Goal: Task Accomplishment & Management: Manage account settings

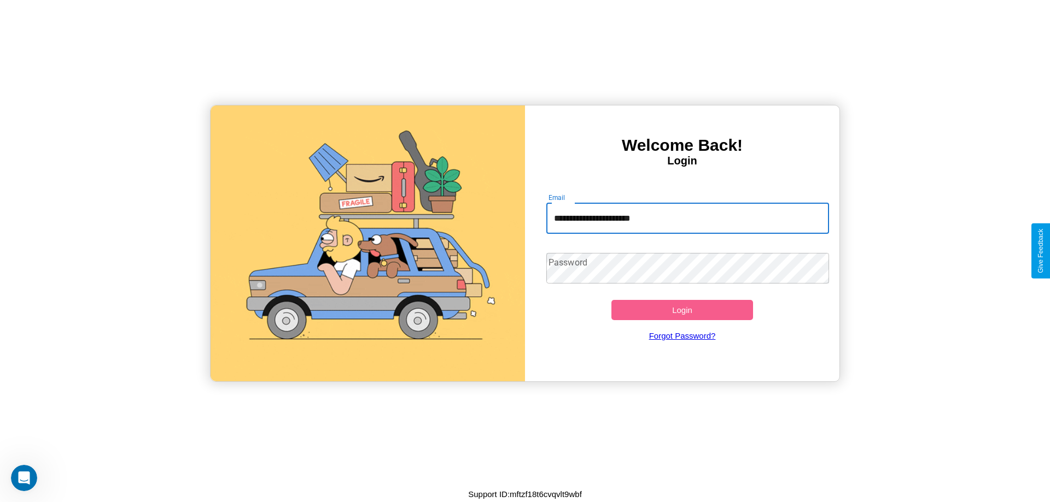
type input "**********"
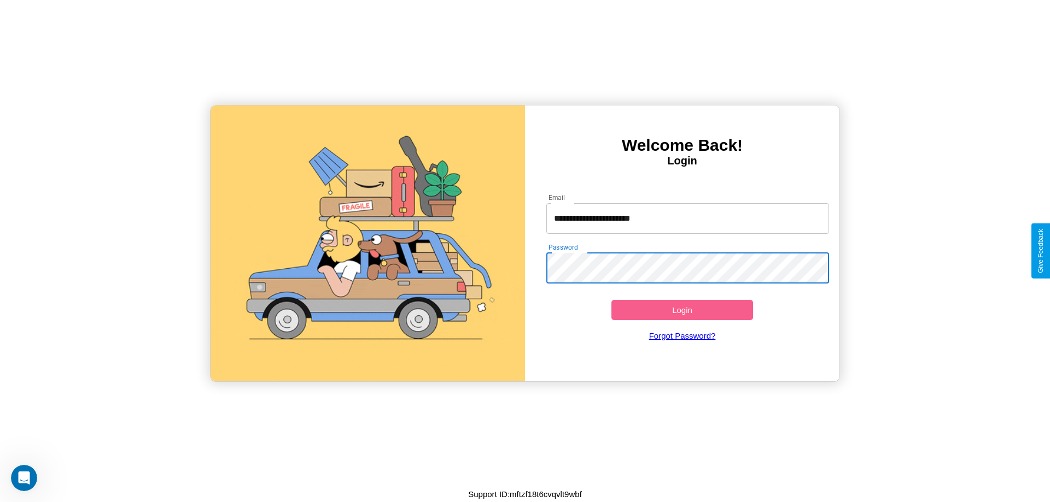
click at [682, 310] on button "Login" at bounding box center [682, 310] width 142 height 20
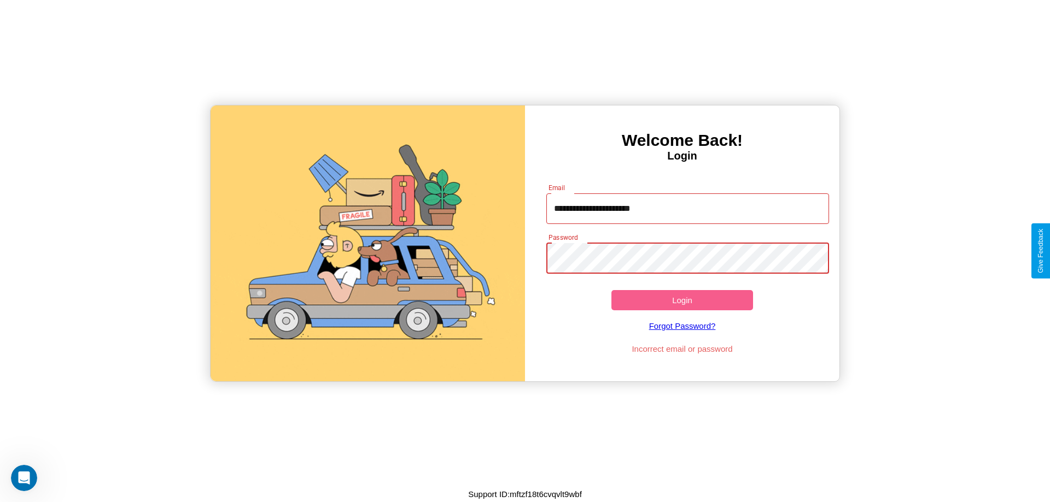
click at [682, 300] on button "Login" at bounding box center [682, 300] width 142 height 20
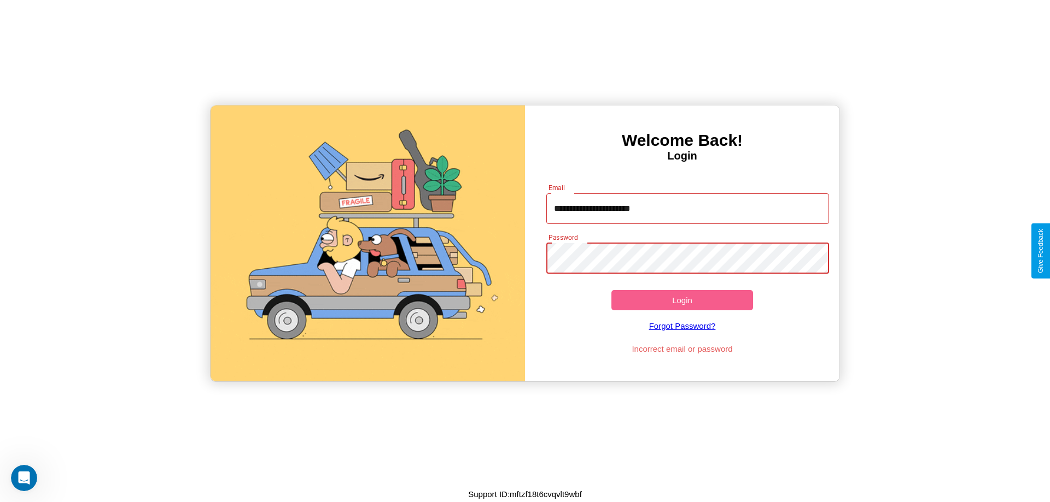
click at [682, 300] on button "Login" at bounding box center [682, 300] width 142 height 20
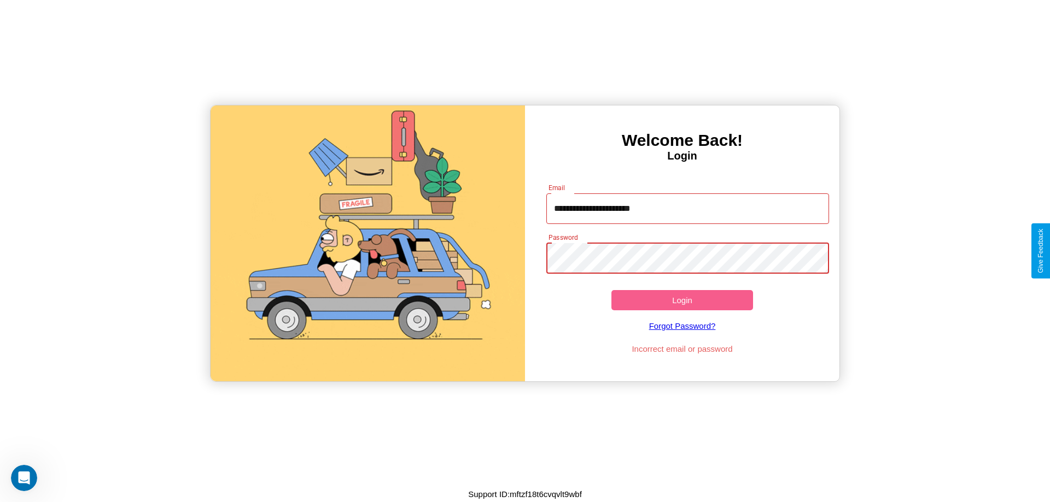
click at [682, 300] on button "Login" at bounding box center [682, 300] width 142 height 20
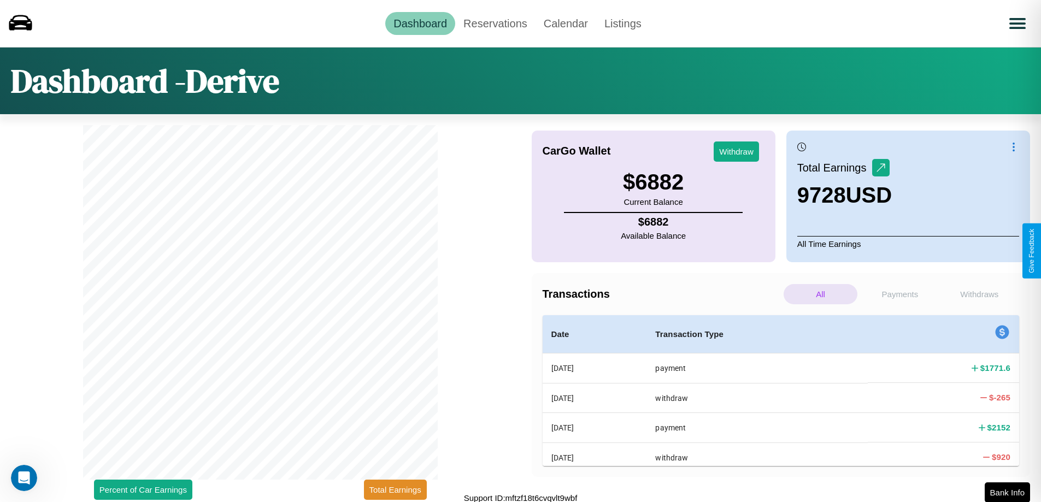
scroll to position [3, 0]
